Goal: Information Seeking & Learning: Check status

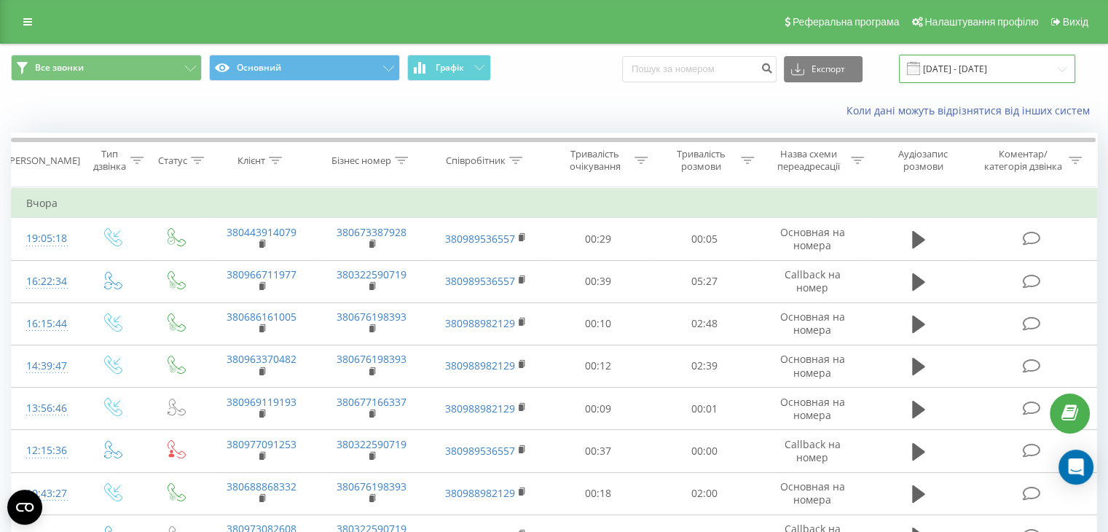
click at [988, 65] on input "01.08.2025 - 19.08.2025" at bounding box center [987, 69] width 176 height 28
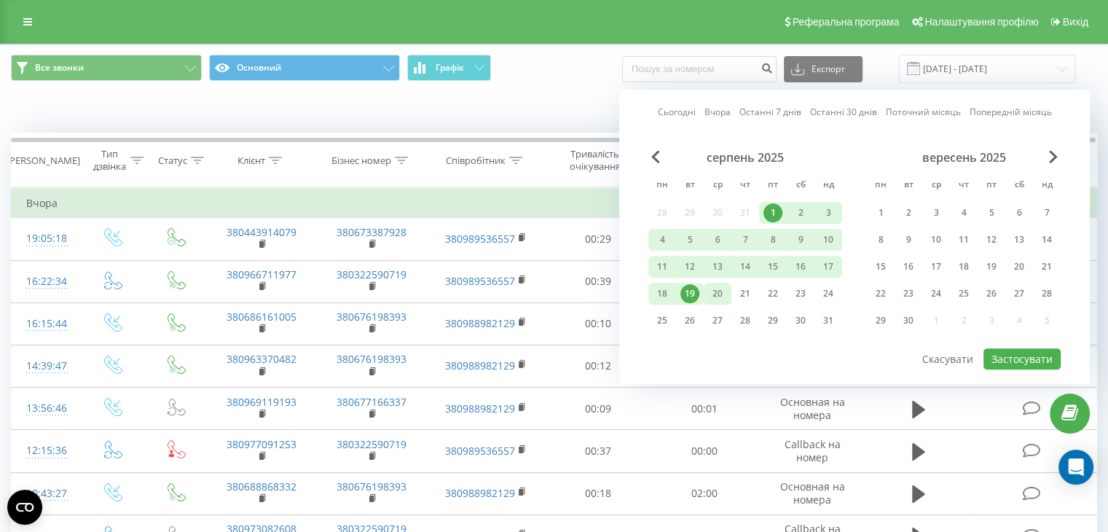
click at [711, 285] on div "20" at bounding box center [717, 293] width 19 height 19
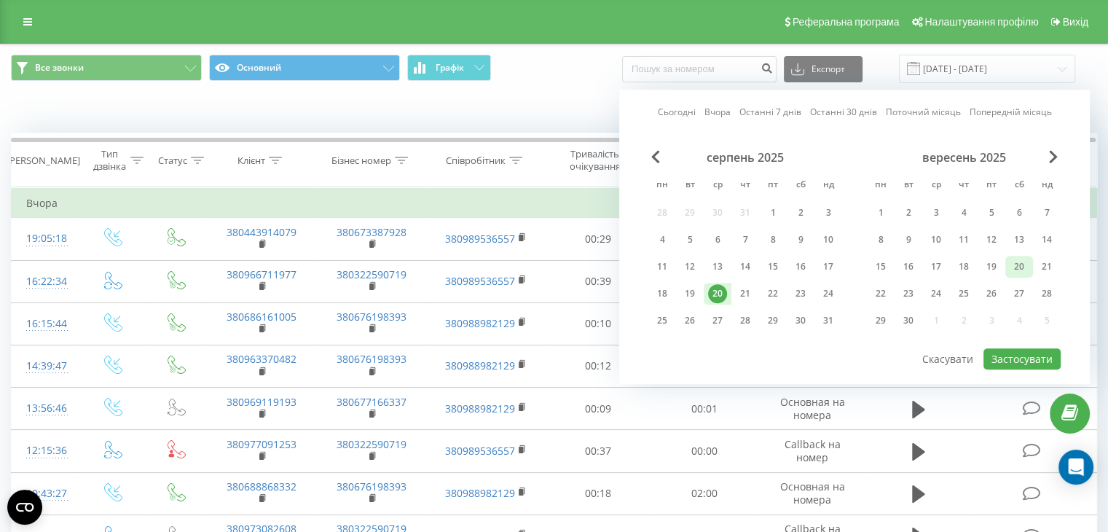
click at [1012, 262] on div "20" at bounding box center [1019, 266] width 19 height 19
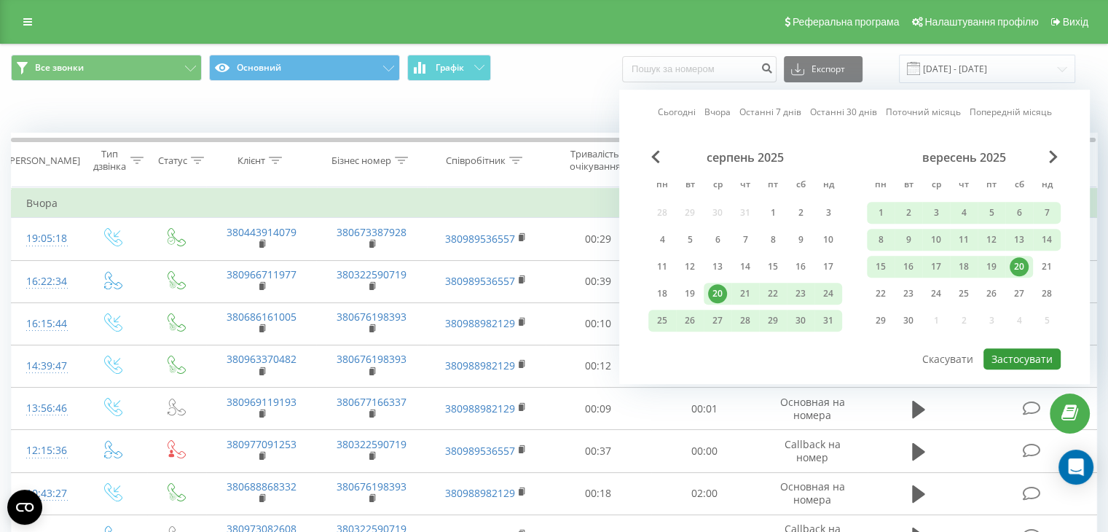
click at [1009, 348] on button "Застосувати" at bounding box center [1022, 358] width 77 height 21
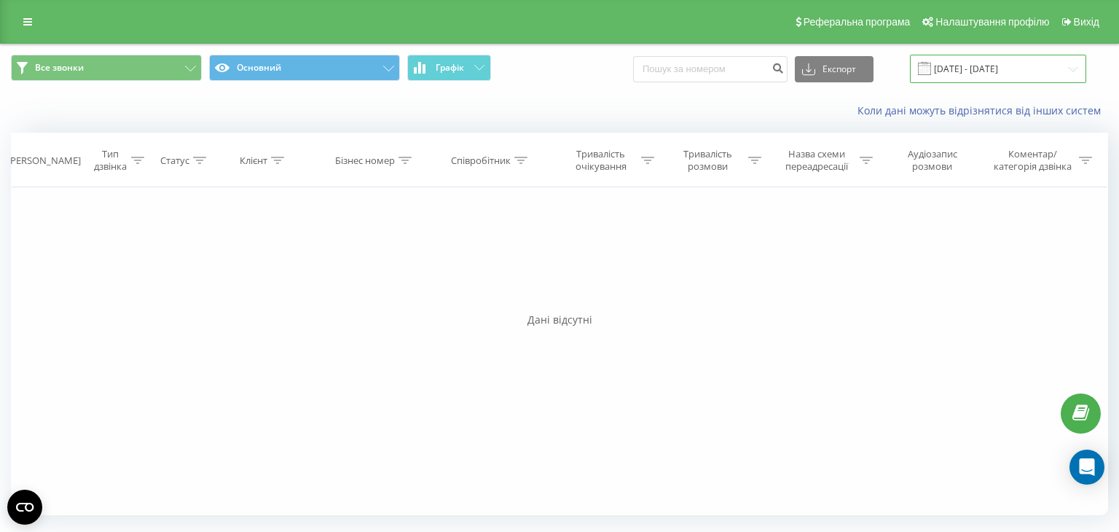
click at [1014, 66] on input "20.08.2025 - 20.09.2025" at bounding box center [998, 69] width 176 height 28
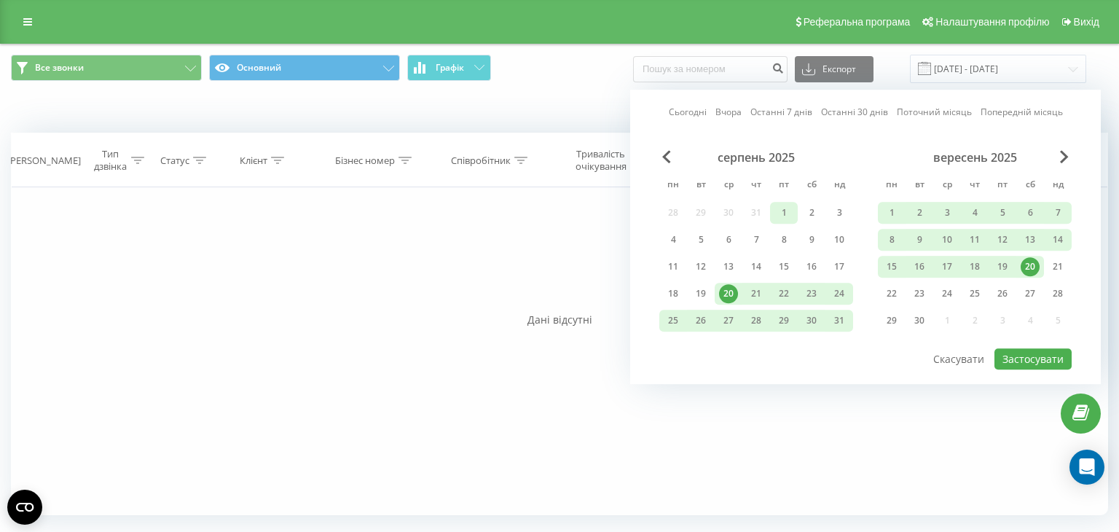
click at [786, 216] on div "1" at bounding box center [784, 212] width 19 height 19
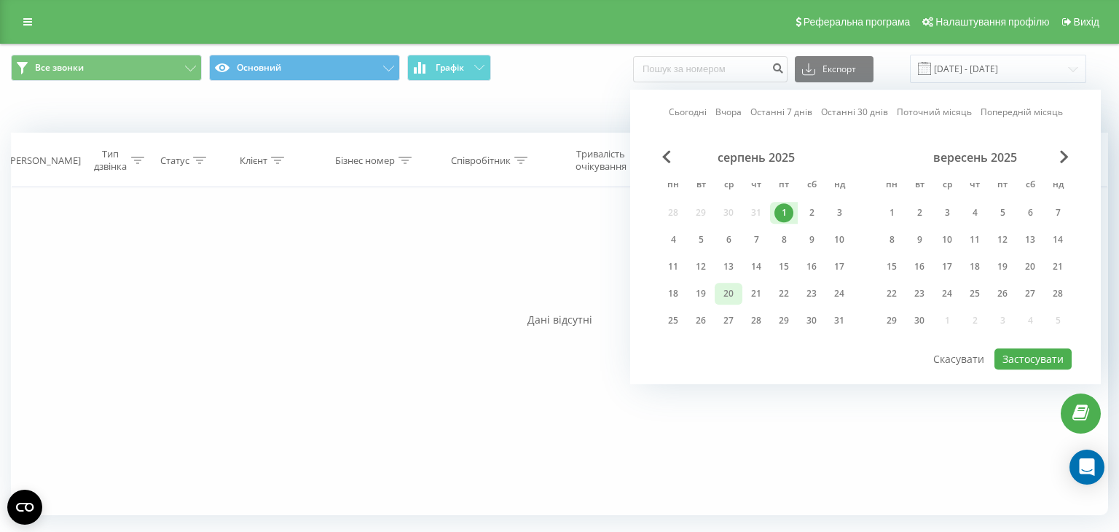
click at [726, 289] on div "20" at bounding box center [728, 293] width 19 height 19
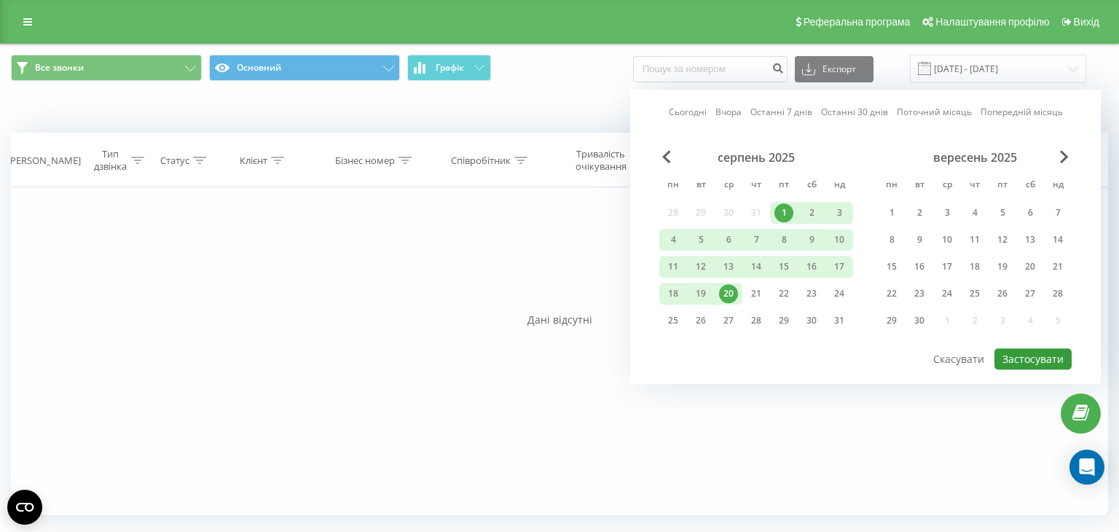
click at [1033, 355] on button "Застосувати" at bounding box center [1033, 358] width 77 height 21
type input "[DATE] - [DATE]"
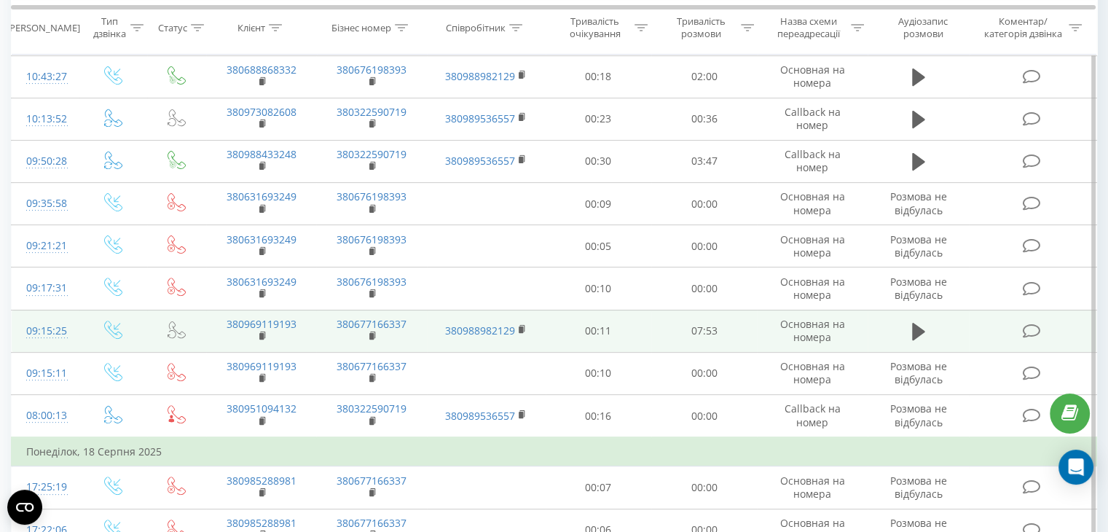
scroll to position [437, 0]
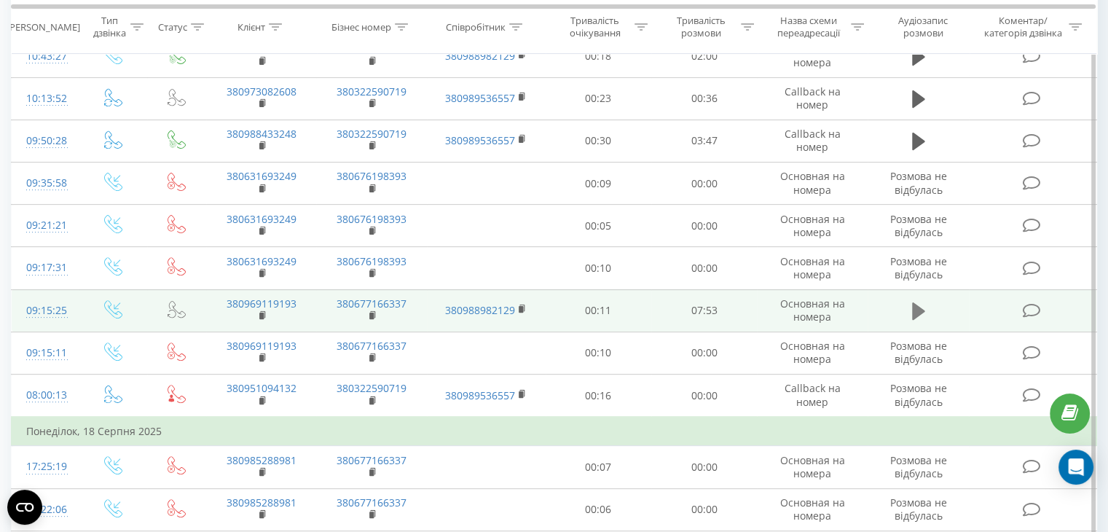
click at [916, 308] on icon at bounding box center [918, 310] width 13 height 17
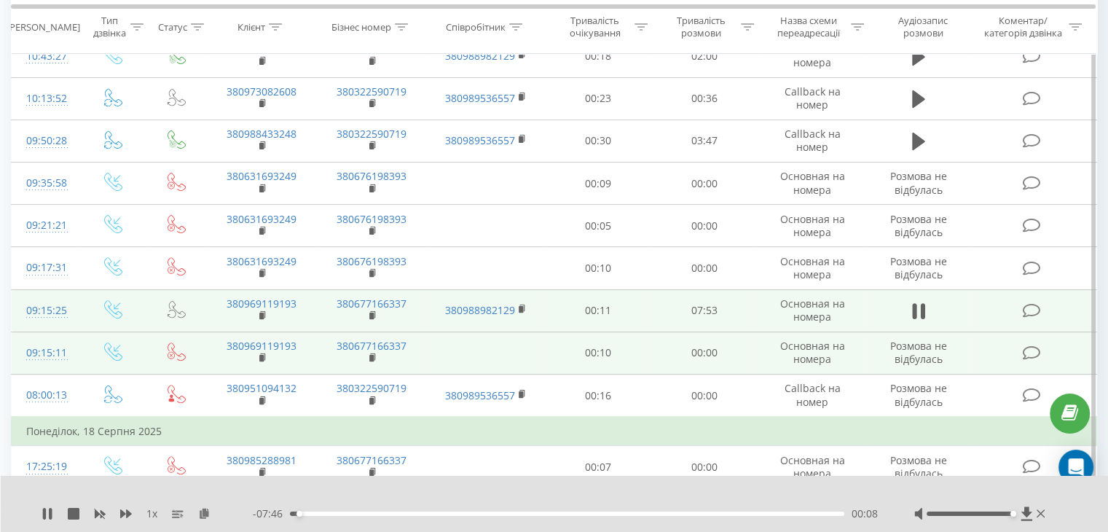
drag, startPoint x: 970, startPoint y: 515, endPoint x: 920, endPoint y: 339, distance: 182.7
click at [1067, 517] on div "1 x - 07:46 00:08 00:08" at bounding box center [555, 504] width 1108 height 56
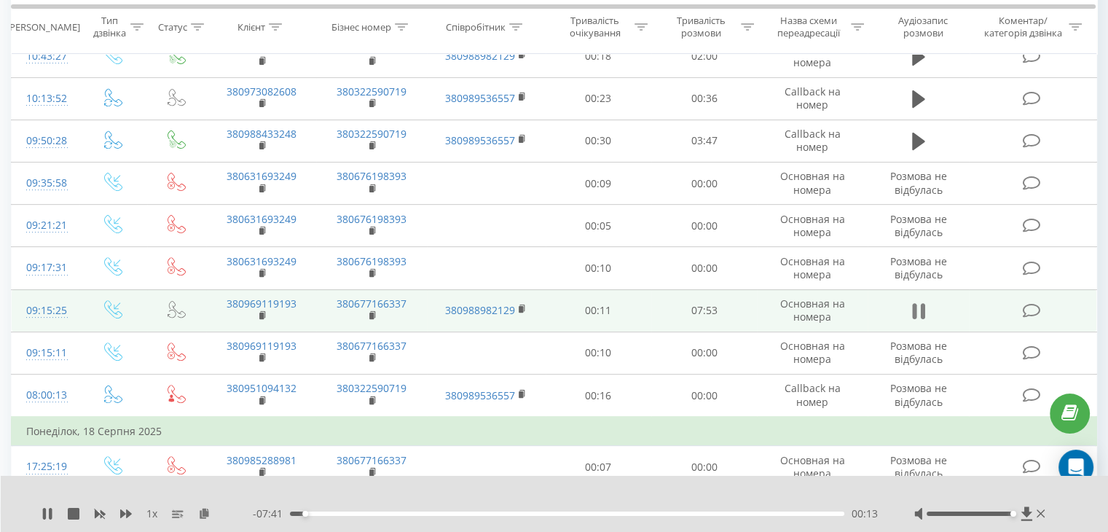
click at [916, 310] on icon at bounding box center [914, 311] width 4 height 16
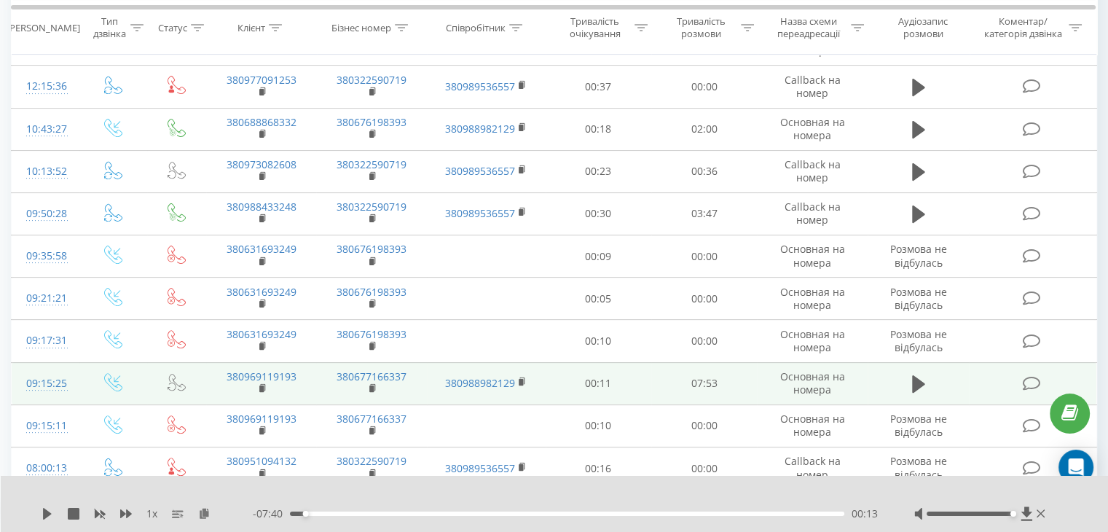
scroll to position [292, 0]
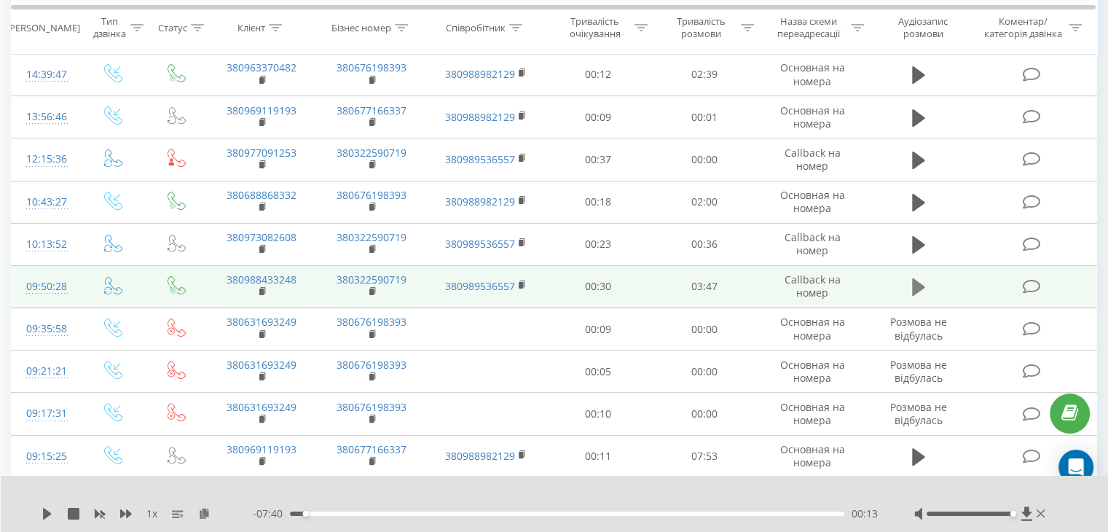
click at [916, 283] on icon at bounding box center [918, 286] width 13 height 17
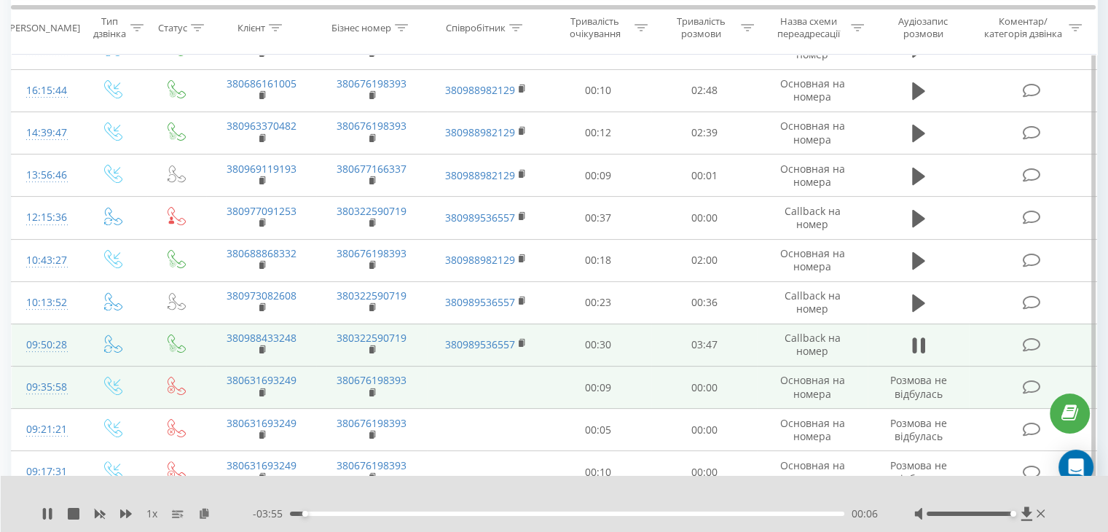
scroll to position [219, 0]
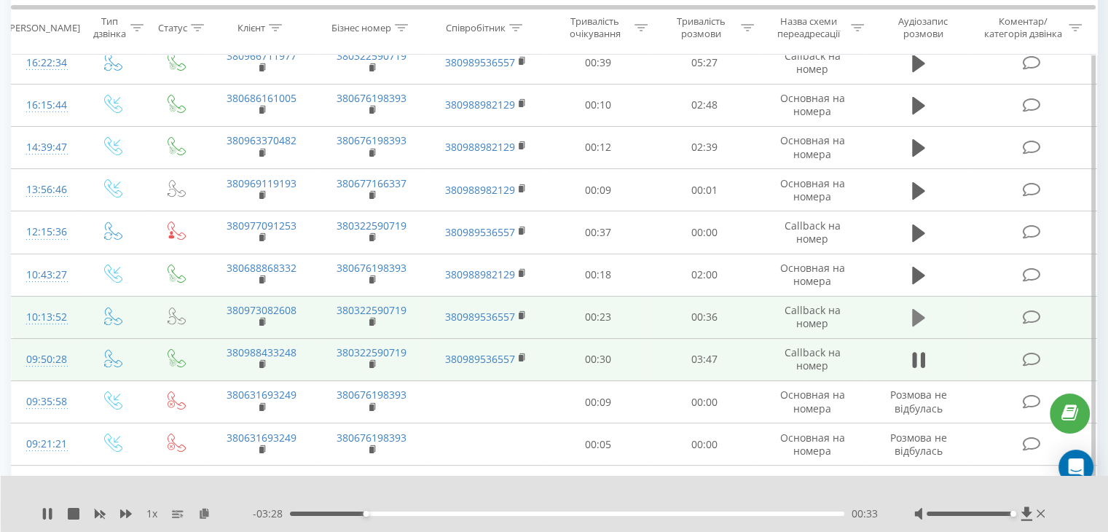
click at [921, 316] on icon at bounding box center [918, 317] width 13 height 17
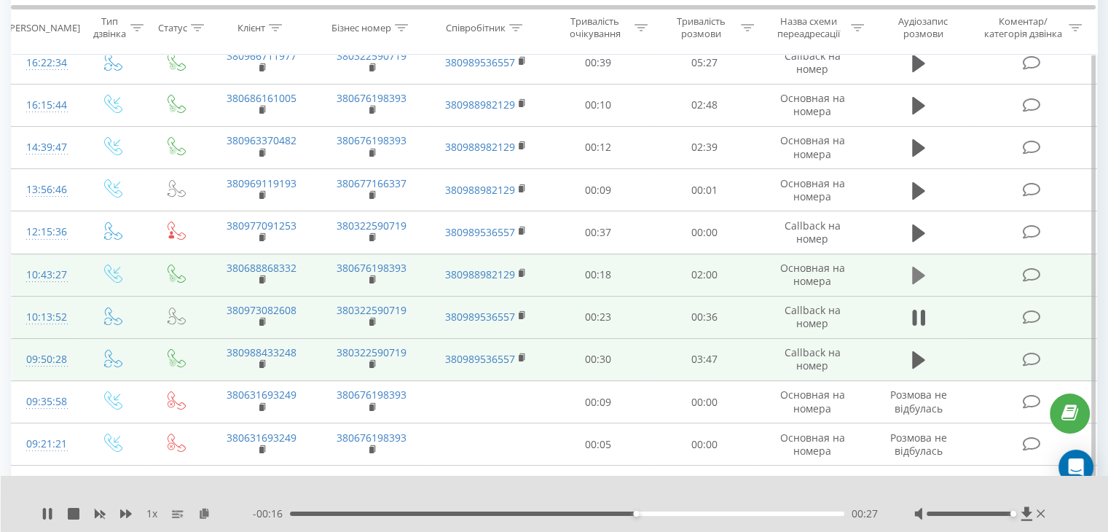
click at [916, 275] on icon at bounding box center [918, 275] width 13 height 17
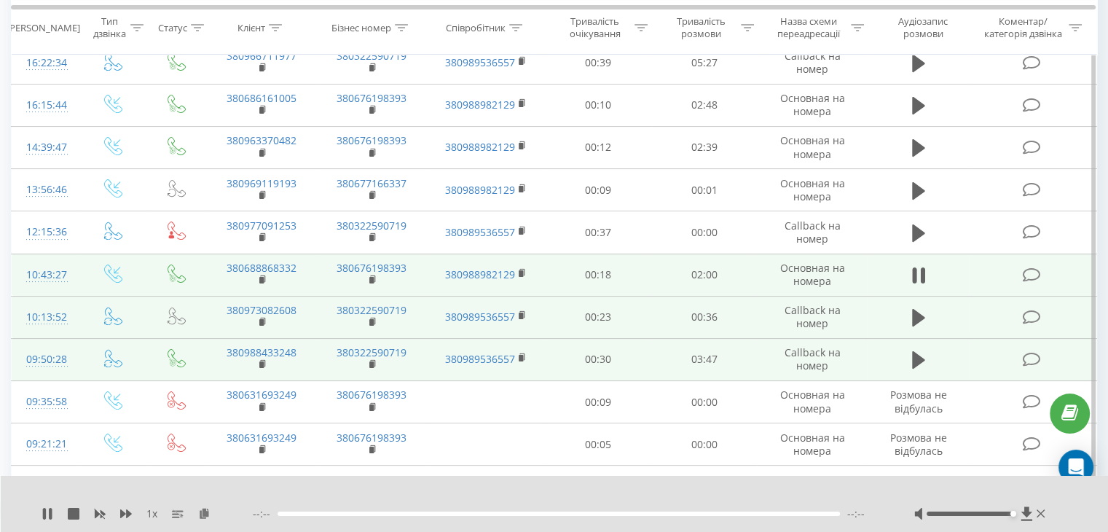
scroll to position [73, 0]
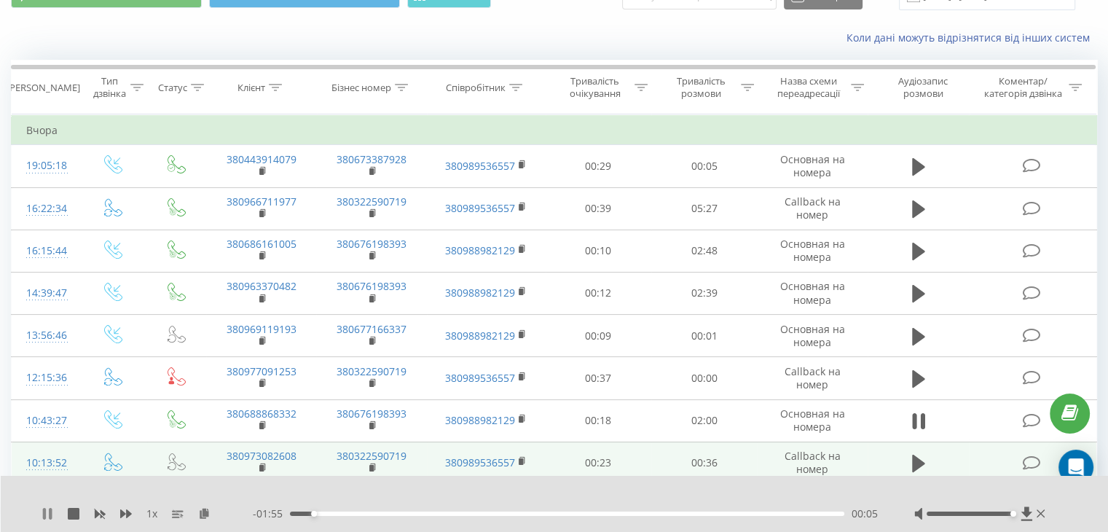
click at [47, 516] on icon at bounding box center [48, 514] width 12 height 12
click at [44, 514] on icon at bounding box center [47, 514] width 9 height 12
click at [52, 513] on icon at bounding box center [48, 514] width 12 height 12
click at [43, 512] on icon at bounding box center [47, 514] width 9 height 12
click at [44, 517] on icon at bounding box center [44, 514] width 3 height 12
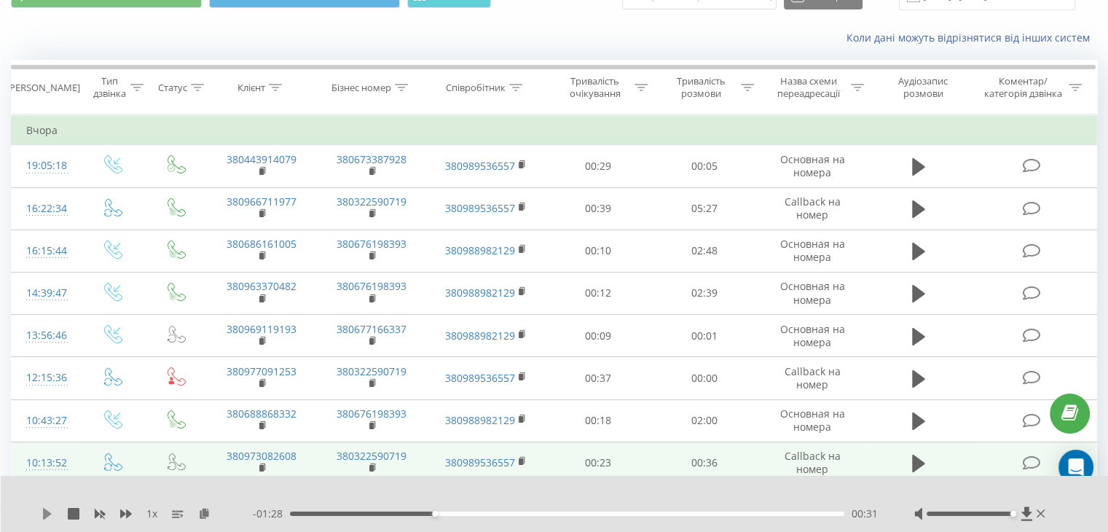
click at [42, 511] on icon at bounding box center [48, 514] width 12 height 12
drag, startPoint x: 40, startPoint y: 514, endPoint x: 72, endPoint y: 483, distance: 44.3
click at [40, 514] on div "1 x - 00:26 01:33 01:33" at bounding box center [555, 504] width 1108 height 56
click at [47, 515] on icon at bounding box center [48, 514] width 12 height 12
click at [47, 515] on icon at bounding box center [47, 514] width 9 height 12
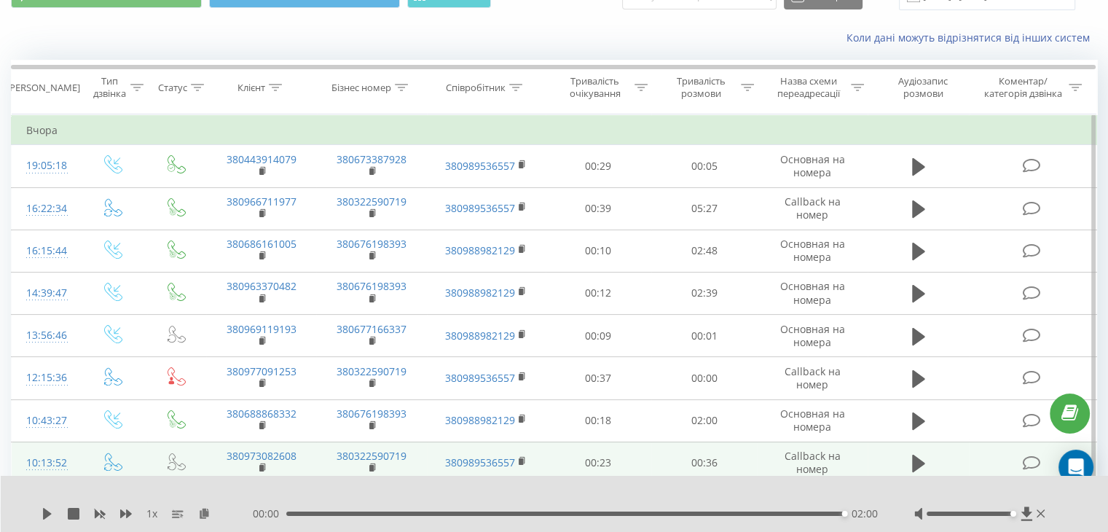
drag, startPoint x: 0, startPoint y: 355, endPoint x: 10, endPoint y: 342, distance: 16.6
click at [39, 511] on div "1 x 00:00 02:00 02:00" at bounding box center [555, 504] width 1108 height 56
click at [42, 512] on icon at bounding box center [48, 514] width 12 height 12
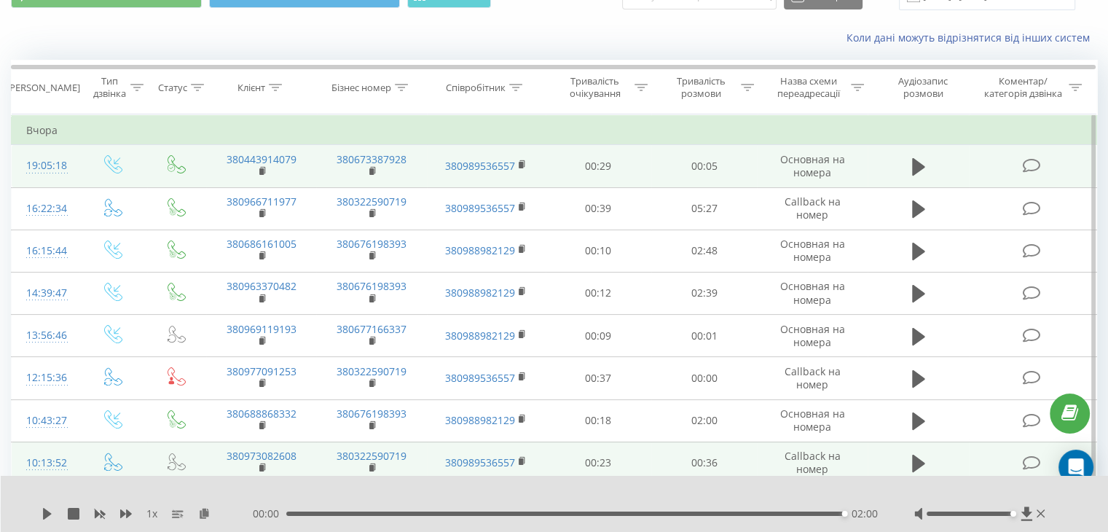
drag, startPoint x: 912, startPoint y: 332, endPoint x: 1025, endPoint y: 173, distance: 193.9
click at [912, 331] on icon at bounding box center [918, 335] width 13 height 17
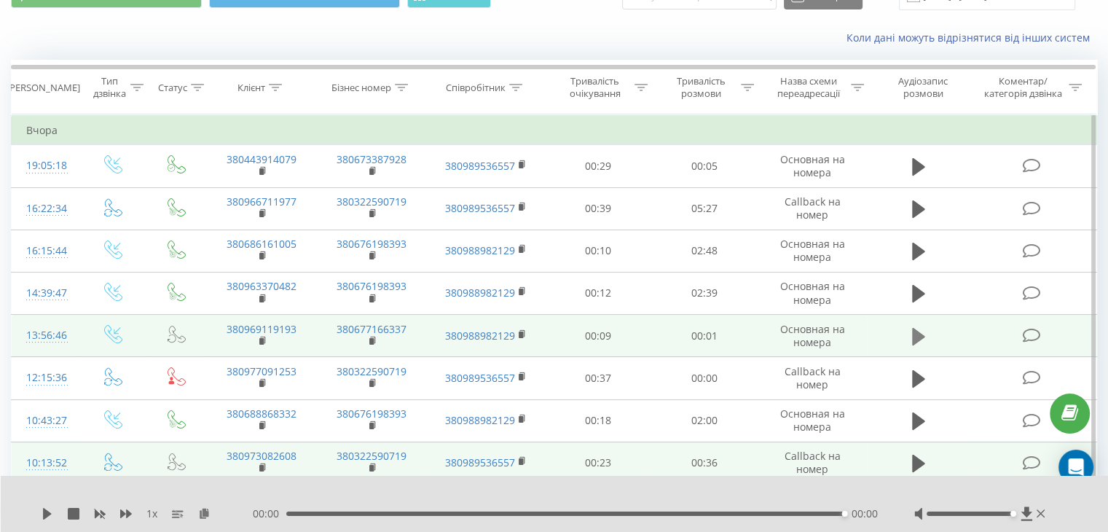
click at [918, 334] on icon at bounding box center [918, 335] width 13 height 17
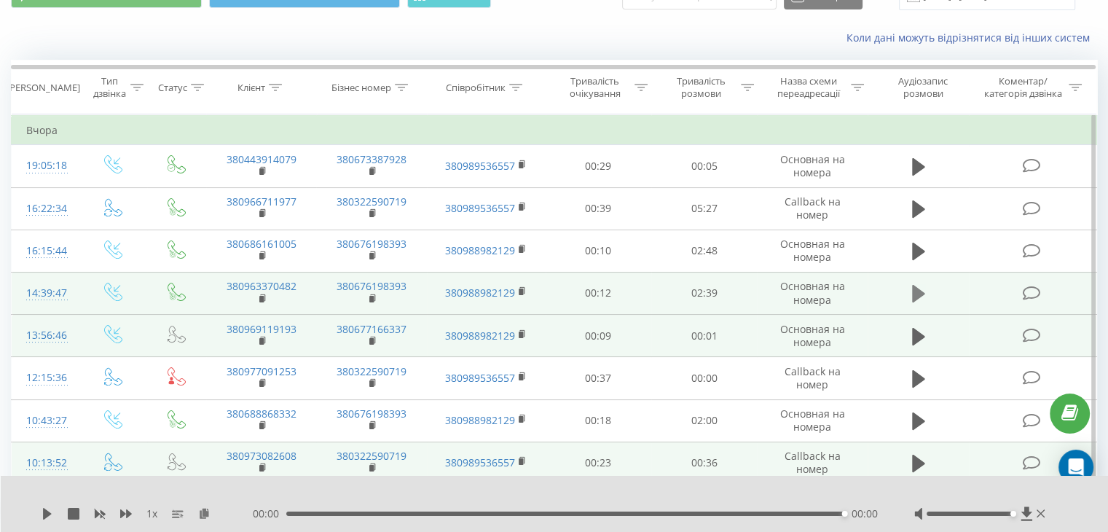
click at [923, 292] on icon at bounding box center [918, 293] width 13 height 17
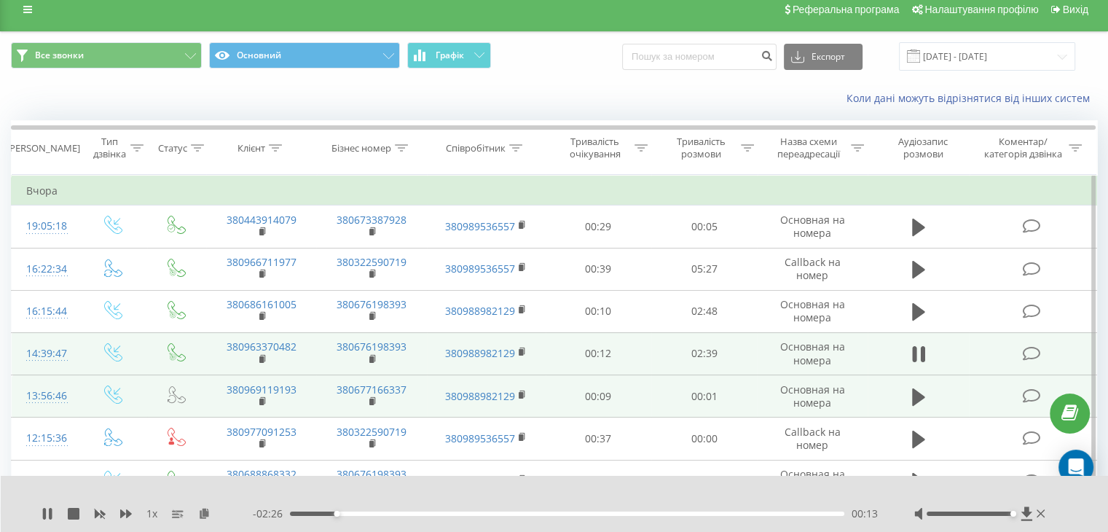
scroll to position [0, 0]
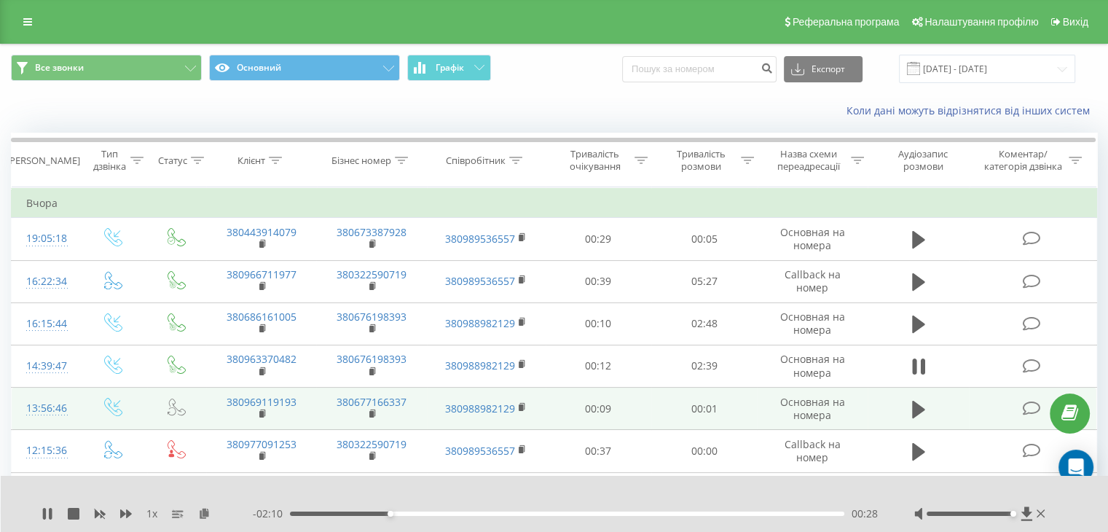
drag, startPoint x: 799, startPoint y: 508, endPoint x: 791, endPoint y: 517, distance: 11.4
click at [799, 508] on div "- 02:10 00:28 00:28" at bounding box center [565, 514] width 625 height 15
click at [794, 512] on div "00:29" at bounding box center [567, 514] width 555 height 4
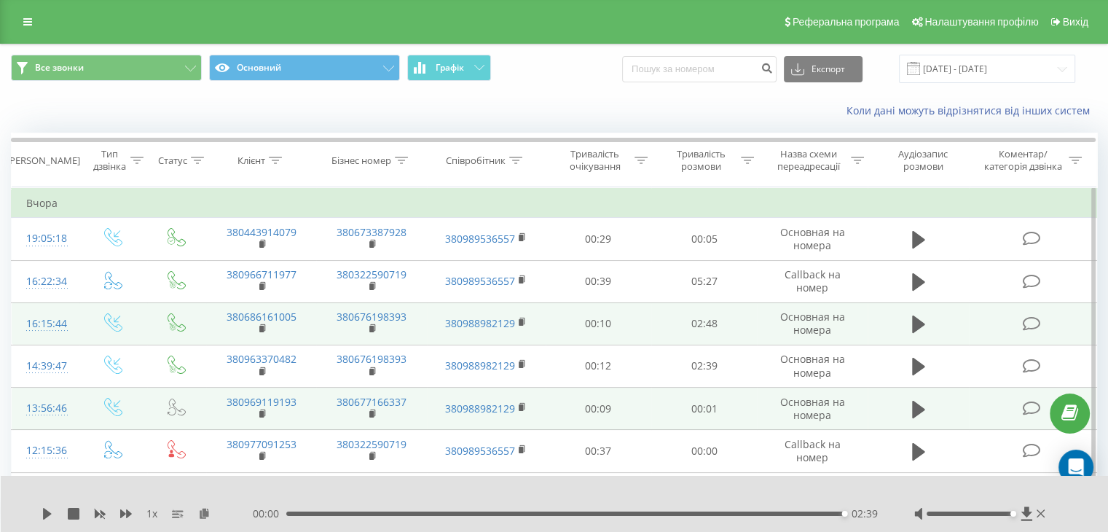
drag, startPoint x: 921, startPoint y: 321, endPoint x: 937, endPoint y: 316, distance: 16.8
click at [921, 321] on icon at bounding box center [918, 324] width 13 height 17
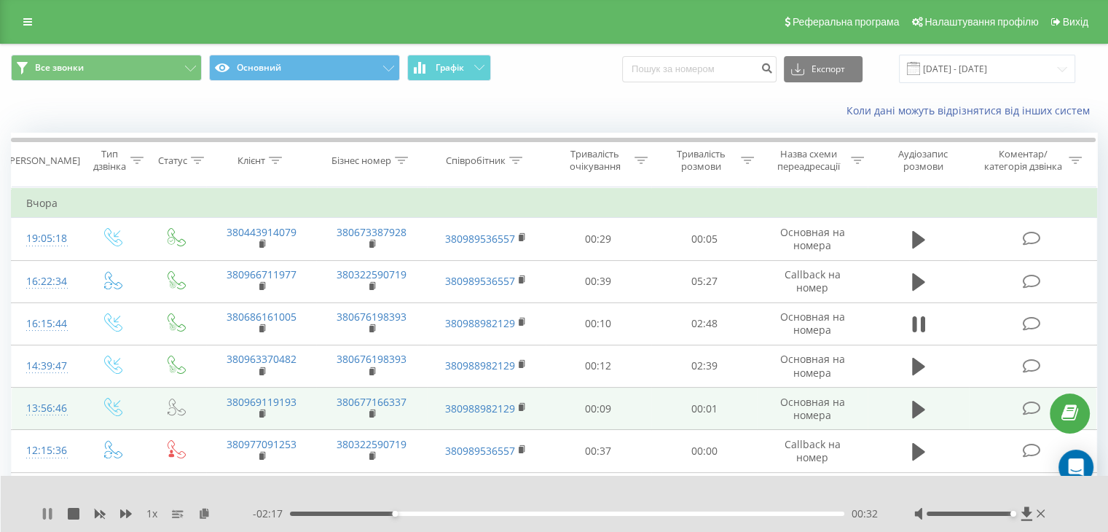
click at [50, 510] on icon at bounding box center [50, 514] width 3 height 12
click at [45, 511] on icon at bounding box center [47, 514] width 9 height 12
click at [744, 515] on div "01:03" at bounding box center [567, 514] width 555 height 4
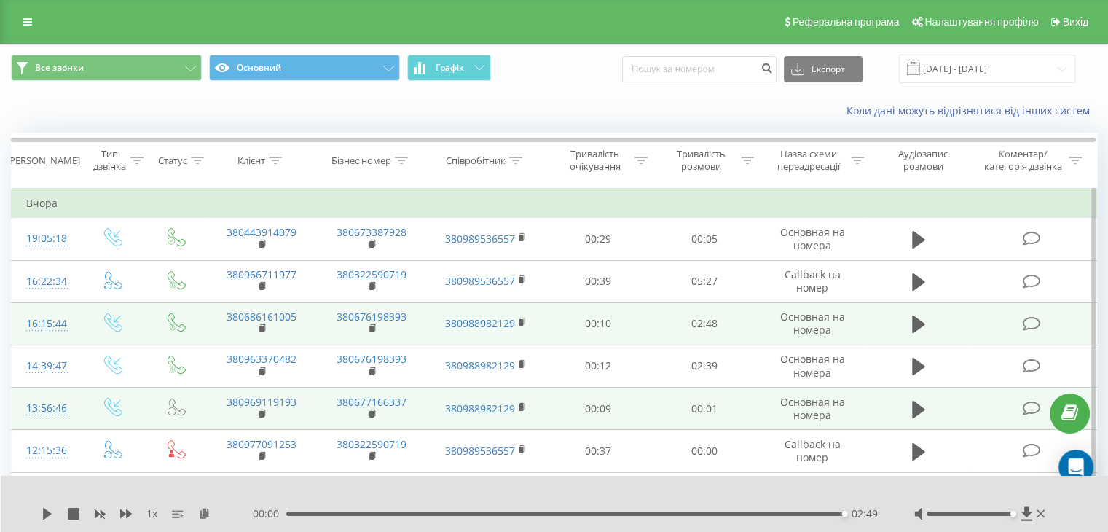
drag, startPoint x: 920, startPoint y: 273, endPoint x: 883, endPoint y: 323, distance: 62.4
click at [921, 273] on icon at bounding box center [918, 282] width 13 height 20
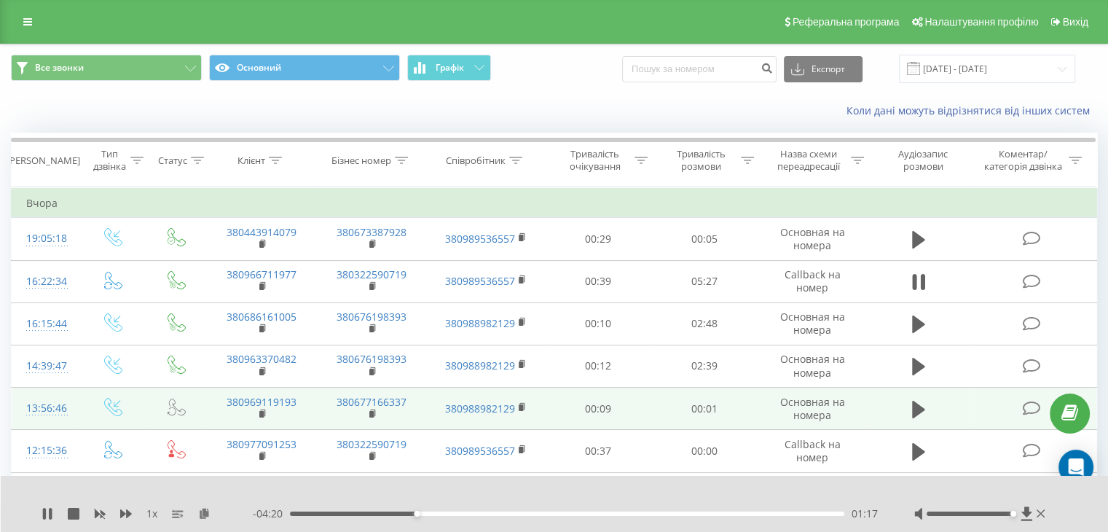
drag, startPoint x: 5, startPoint y: 523, endPoint x: 163, endPoint y: 528, distance: 158.3
click at [4, 523] on div "1 x - 04:20 01:17 01:17" at bounding box center [555, 504] width 1108 height 56
click at [447, 512] on div "01:36" at bounding box center [567, 514] width 555 height 4
click at [481, 512] on div "01:56" at bounding box center [567, 514] width 555 height 4
click at [504, 512] on div "01:57" at bounding box center [567, 514] width 555 height 4
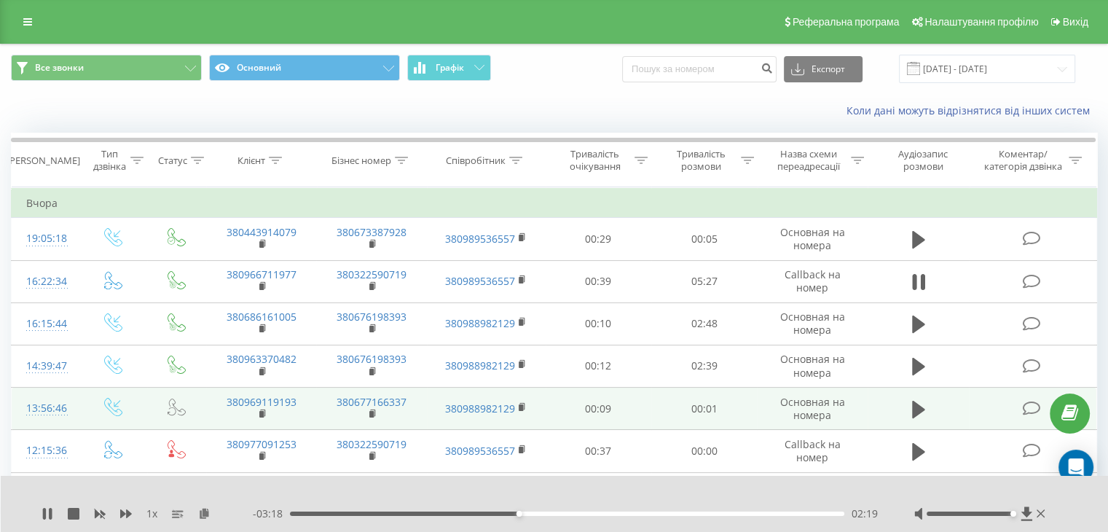
click at [9, 510] on div "1 x - 03:18 02:19 02:19" at bounding box center [555, 504] width 1108 height 56
click at [537, 514] on div "02:21" at bounding box center [567, 514] width 555 height 4
click at [558, 514] on div "02:34" at bounding box center [567, 514] width 555 height 4
click at [727, 496] on div at bounding box center [545, 495] width 806 height 16
click at [590, 515] on div "03:02" at bounding box center [567, 514] width 555 height 4
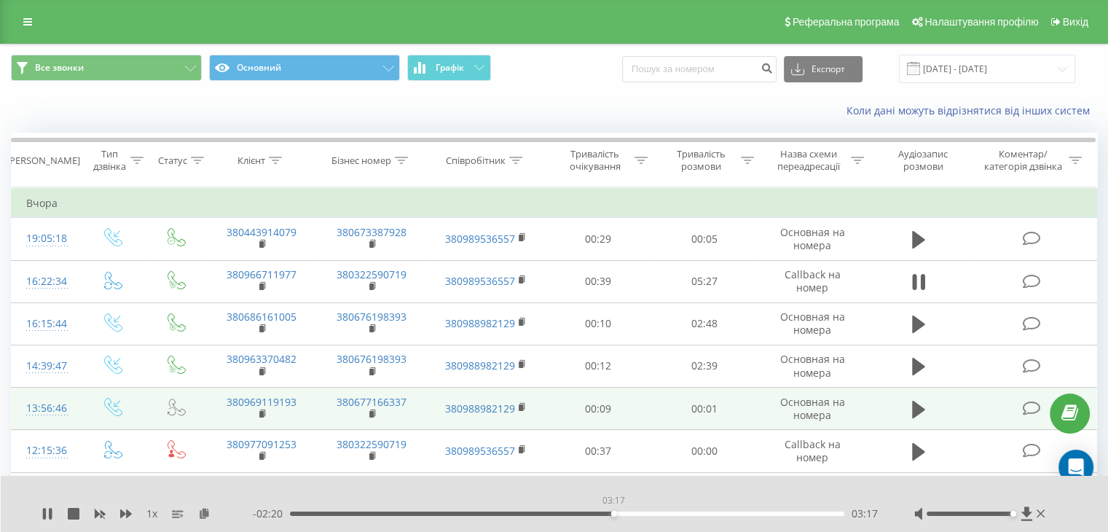
click at [614, 514] on div "03:17" at bounding box center [567, 514] width 555 height 4
click at [638, 513] on div "03:32" at bounding box center [567, 514] width 555 height 4
click at [699, 490] on div at bounding box center [545, 495] width 806 height 16
click at [663, 514] on div "03:40" at bounding box center [567, 514] width 555 height 4
click at [682, 513] on div "03:49" at bounding box center [567, 514] width 555 height 4
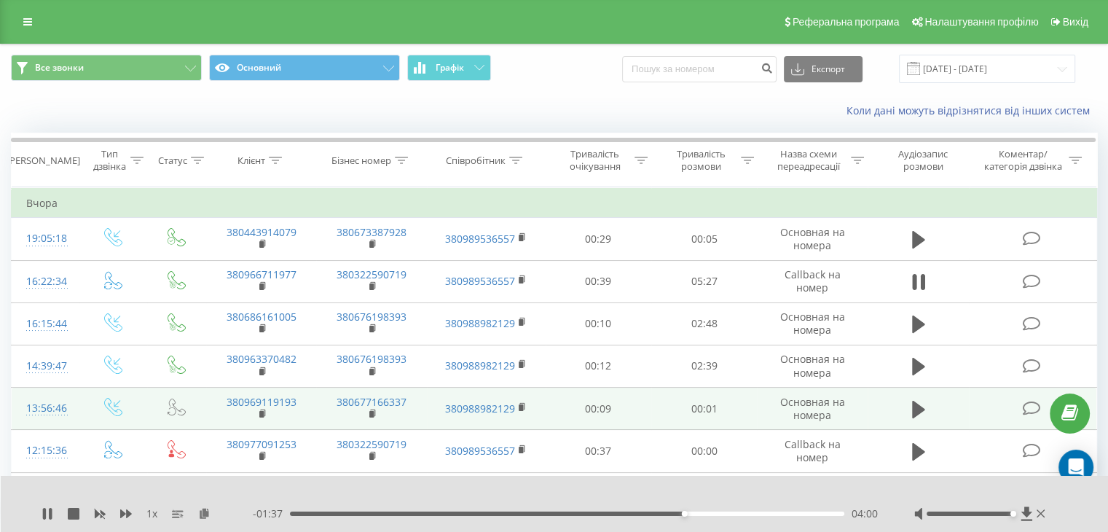
click at [699, 512] on div "04:00" at bounding box center [567, 514] width 555 height 4
click at [717, 513] on div "00:00" at bounding box center [567, 514] width 555 height 4
click at [740, 512] on div "04:34" at bounding box center [567, 514] width 555 height 4
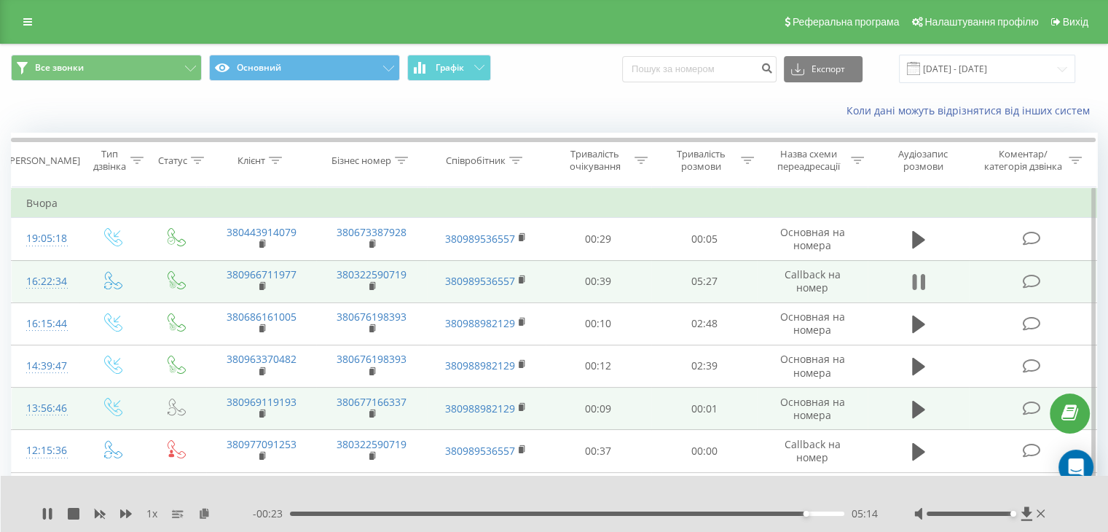
click at [915, 278] on icon at bounding box center [914, 282] width 4 height 16
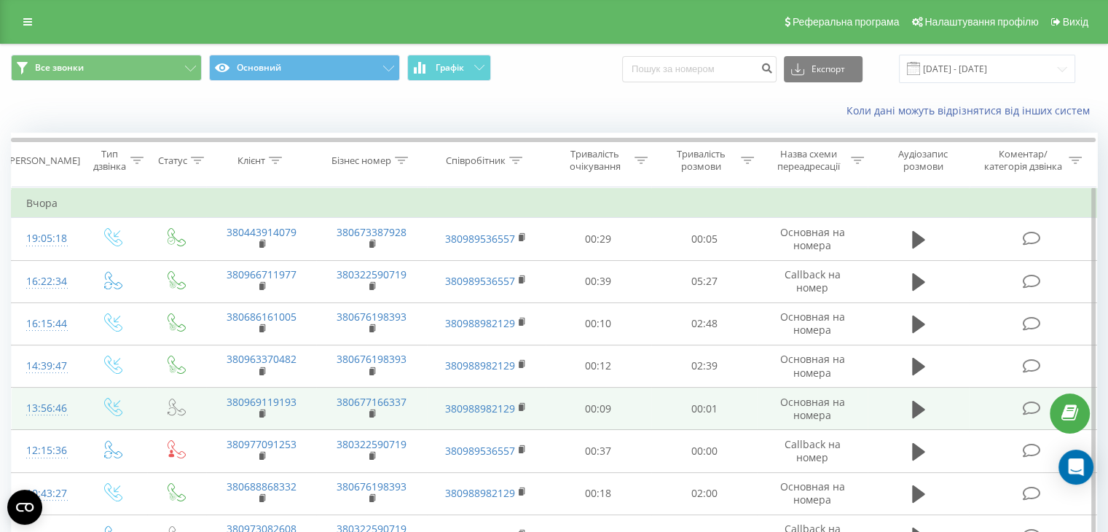
drag, startPoint x: 525, startPoint y: 95, endPoint x: 663, endPoint y: 409, distance: 342.6
click at [525, 95] on div "Коли дані можуть відрізнятися вiд інших систем" at bounding box center [554, 110] width 1107 height 35
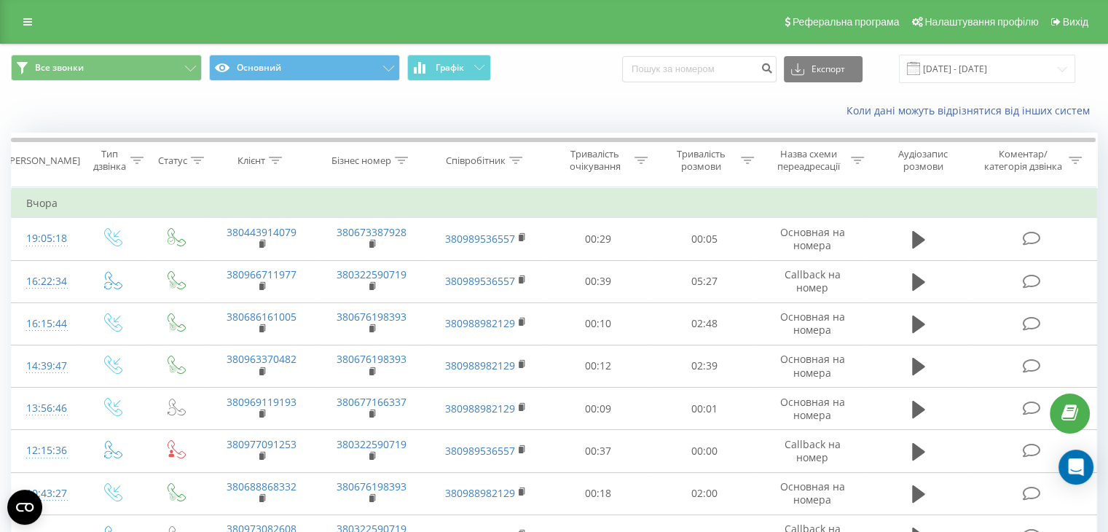
drag, startPoint x: 330, startPoint y: 26, endPoint x: 315, endPoint y: 0, distance: 29.7
click at [330, 25] on div "Реферальна програма Налаштування профілю Вихід" at bounding box center [554, 22] width 1108 height 44
